Goal: Information Seeking & Learning: Learn about a topic

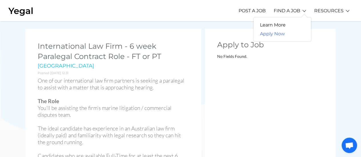
click at [275, 34] on link "Apply Now" at bounding box center [272, 33] width 37 height 9
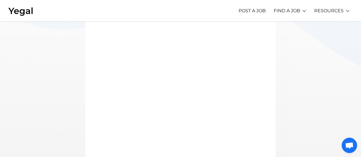
scroll to position [108, 0]
click at [282, 26] on link "Learn More" at bounding box center [273, 25] width 38 height 9
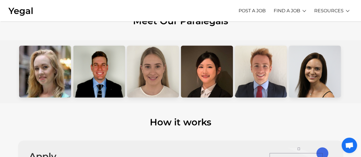
scroll to position [212, 0]
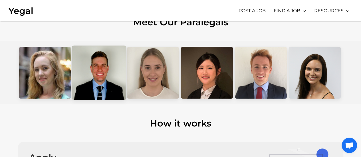
click at [95, 73] on div at bounding box center [99, 72] width 55 height 55
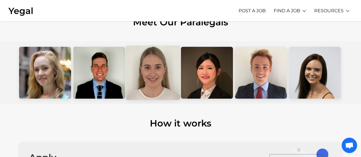
click at [145, 61] on div at bounding box center [153, 72] width 55 height 55
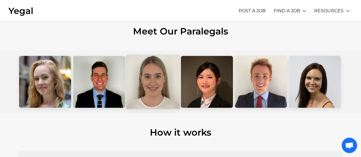
scroll to position [202, 0]
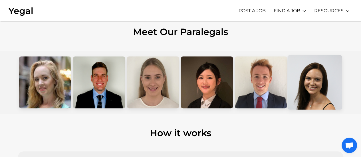
click at [303, 86] on div at bounding box center [315, 82] width 55 height 55
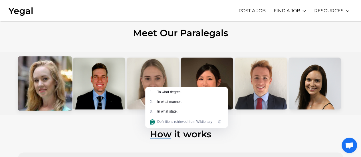
click at [51, 90] on div at bounding box center [45, 83] width 55 height 55
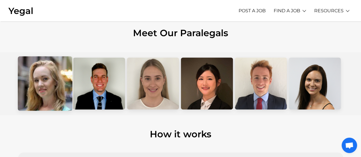
click at [51, 90] on div at bounding box center [45, 83] width 55 height 55
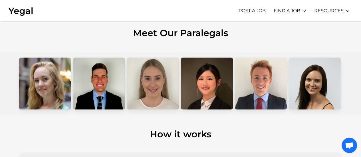
click at [164, 31] on h2 "Meet Our Paralegals" at bounding box center [180, 33] width 361 height 9
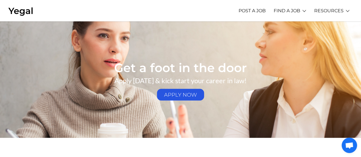
scroll to position [913, 0]
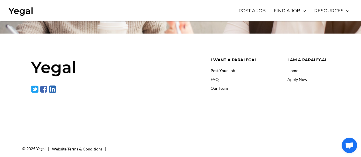
click at [216, 86] on link "Our Team" at bounding box center [219, 88] width 17 height 5
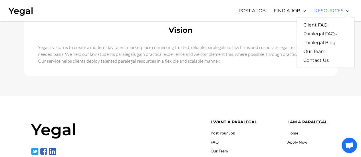
scroll to position [402, 0]
click at [323, 41] on link "Paralegal Blog" at bounding box center [319, 42] width 45 height 9
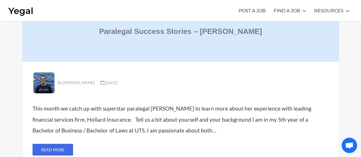
scroll to position [1813, 0]
click at [76, 81] on link "By Michael Buggy" at bounding box center [76, 83] width 37 height 5
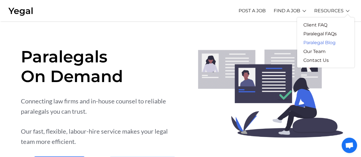
click at [310, 41] on link "Paralegal Blog" at bounding box center [319, 42] width 45 height 9
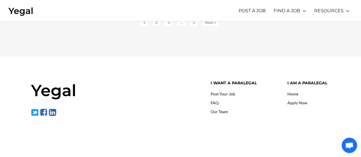
scroll to position [1908, 0]
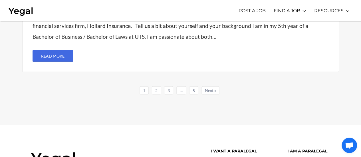
click at [155, 87] on link "2" at bounding box center [156, 91] width 9 height 8
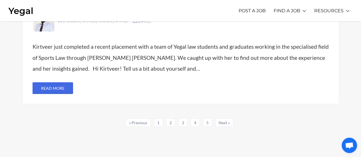
scroll to position [1840, 0]
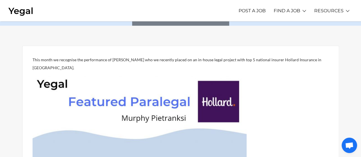
scroll to position [94, 0]
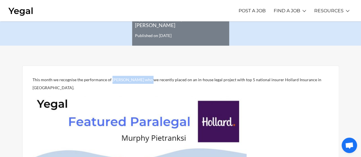
drag, startPoint x: 112, startPoint y: 56, endPoint x: 144, endPoint y: 56, distance: 32.0
click at [144, 76] on p "This month we recognise the performance of [PERSON_NAME] who we recently placed…" at bounding box center [181, 84] width 297 height 16
copy p "[PERSON_NAME] Pietranksi"
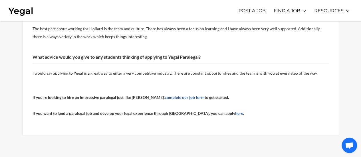
scroll to position [451, 0]
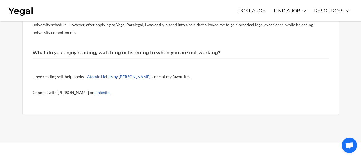
scroll to position [590, 0]
